Goal: Task Accomplishment & Management: Manage account settings

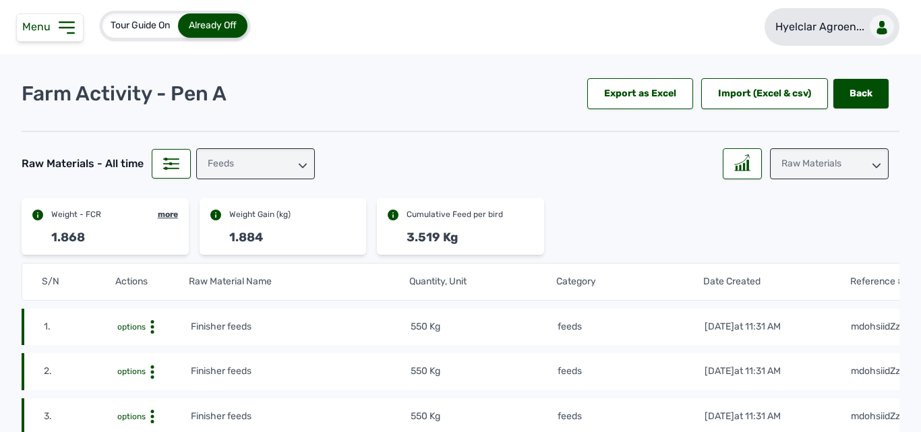
click at [812, 22] on p "Hyelclar Agroen..." at bounding box center [820, 27] width 89 height 16
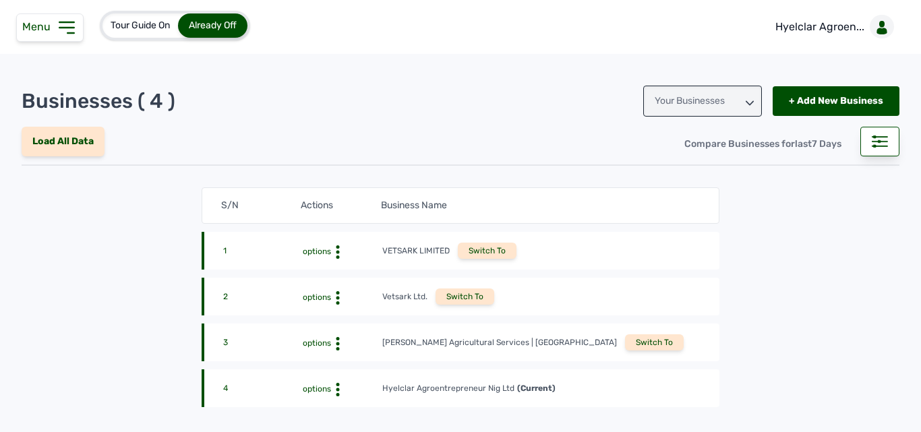
click at [500, 343] on div "[PERSON_NAME] Agricultural Services | [GEOGRAPHIC_DATA]" at bounding box center [499, 342] width 235 height 11
click at [625, 347] on div "Switch To" at bounding box center [654, 343] width 59 height 16
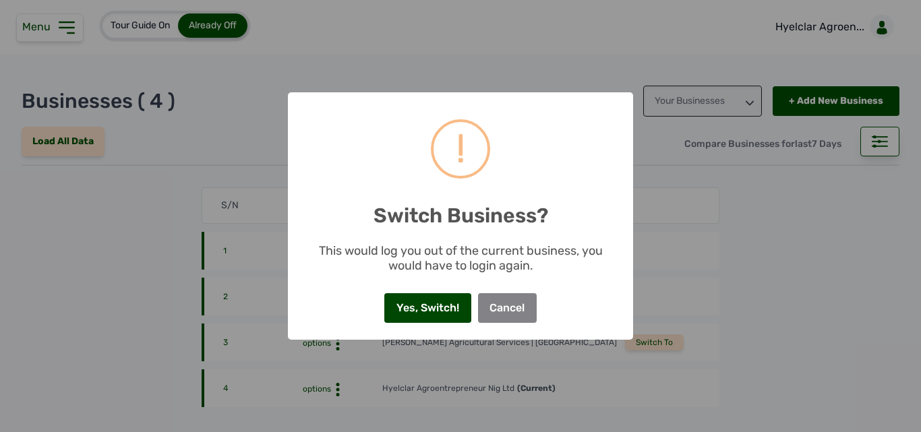
click at [424, 297] on button "Yes, Switch!" at bounding box center [427, 308] width 86 height 30
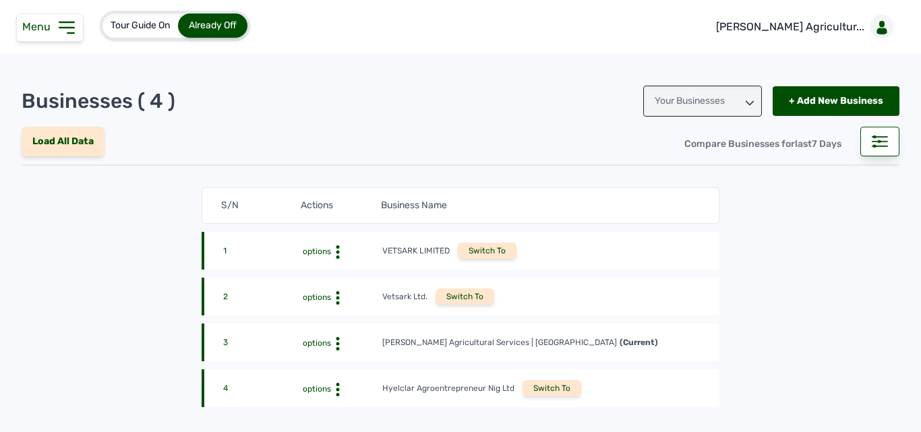
click at [61, 27] on icon at bounding box center [66, 27] width 14 height 11
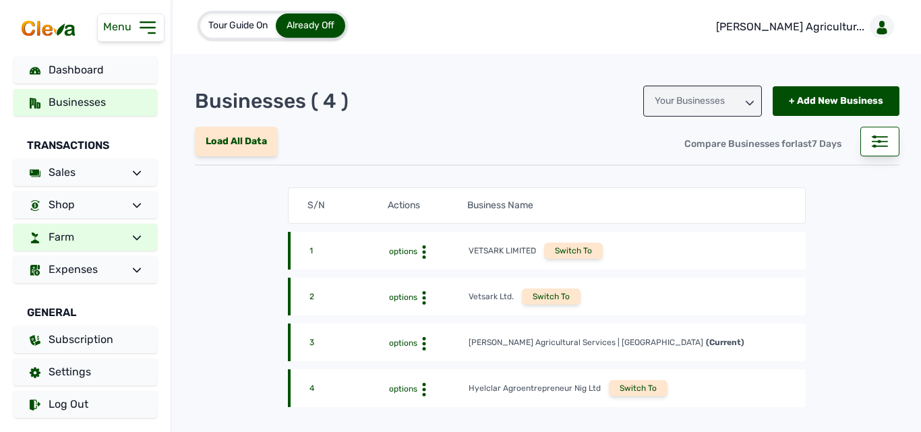
click at [80, 245] on link "Farm" at bounding box center [85, 237] width 144 height 27
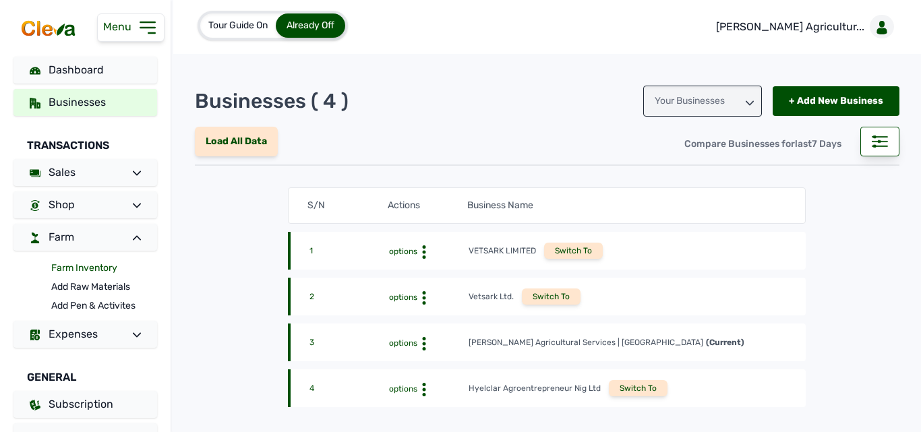
click at [86, 263] on link "Farm Inventory" at bounding box center [104, 268] width 106 height 19
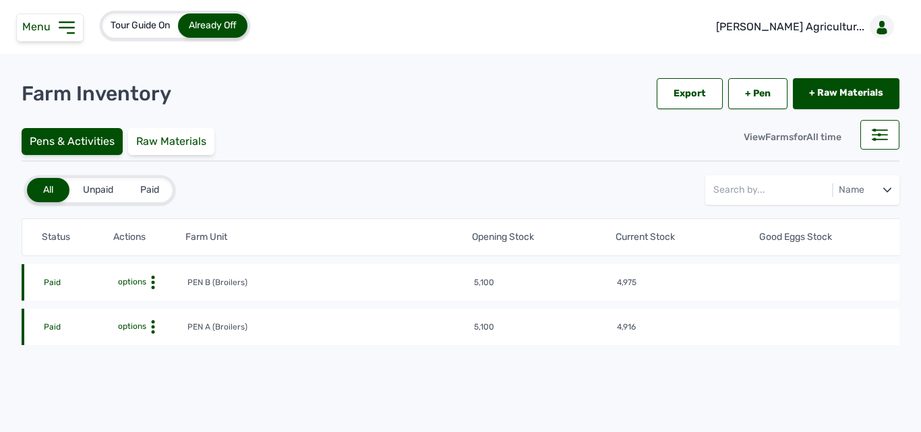
click at [153, 285] on circle at bounding box center [153, 282] width 3 height 3
click at [145, 343] on div "Farm Activities" at bounding box center [138, 348] width 96 height 16
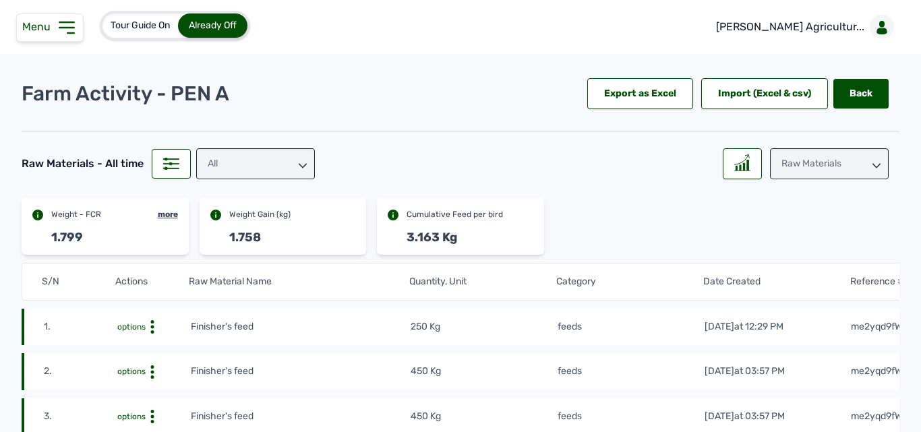
click at [266, 160] on div "All" at bounding box center [255, 163] width 119 height 31
click at [863, 174] on div "Raw Materials" at bounding box center [829, 163] width 119 height 31
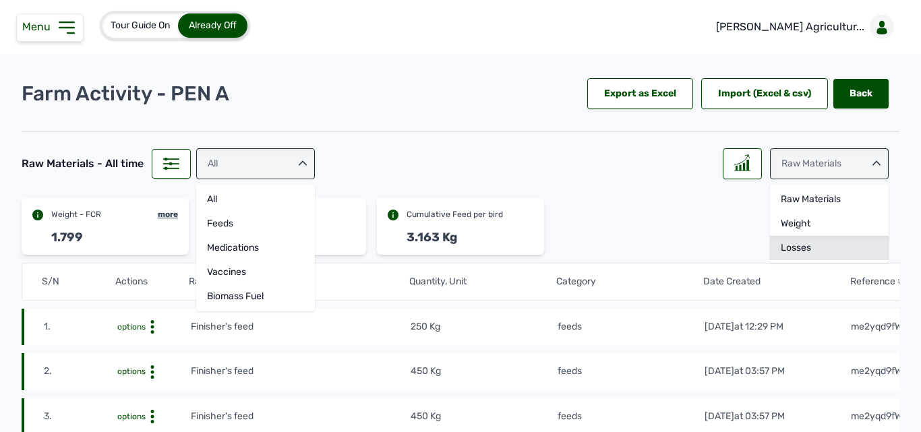
click at [817, 240] on div "Losses" at bounding box center [829, 248] width 119 height 24
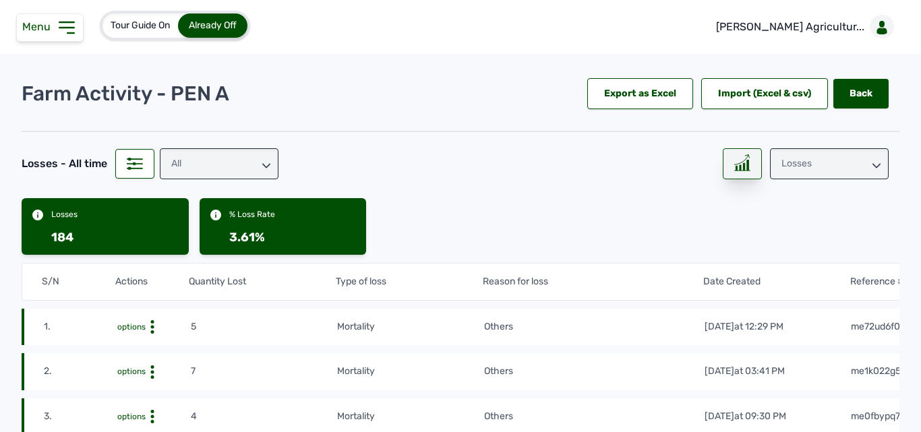
click at [739, 165] on icon at bounding box center [742, 162] width 16 height 17
